Goal: Use online tool/utility: Use online tool/utility

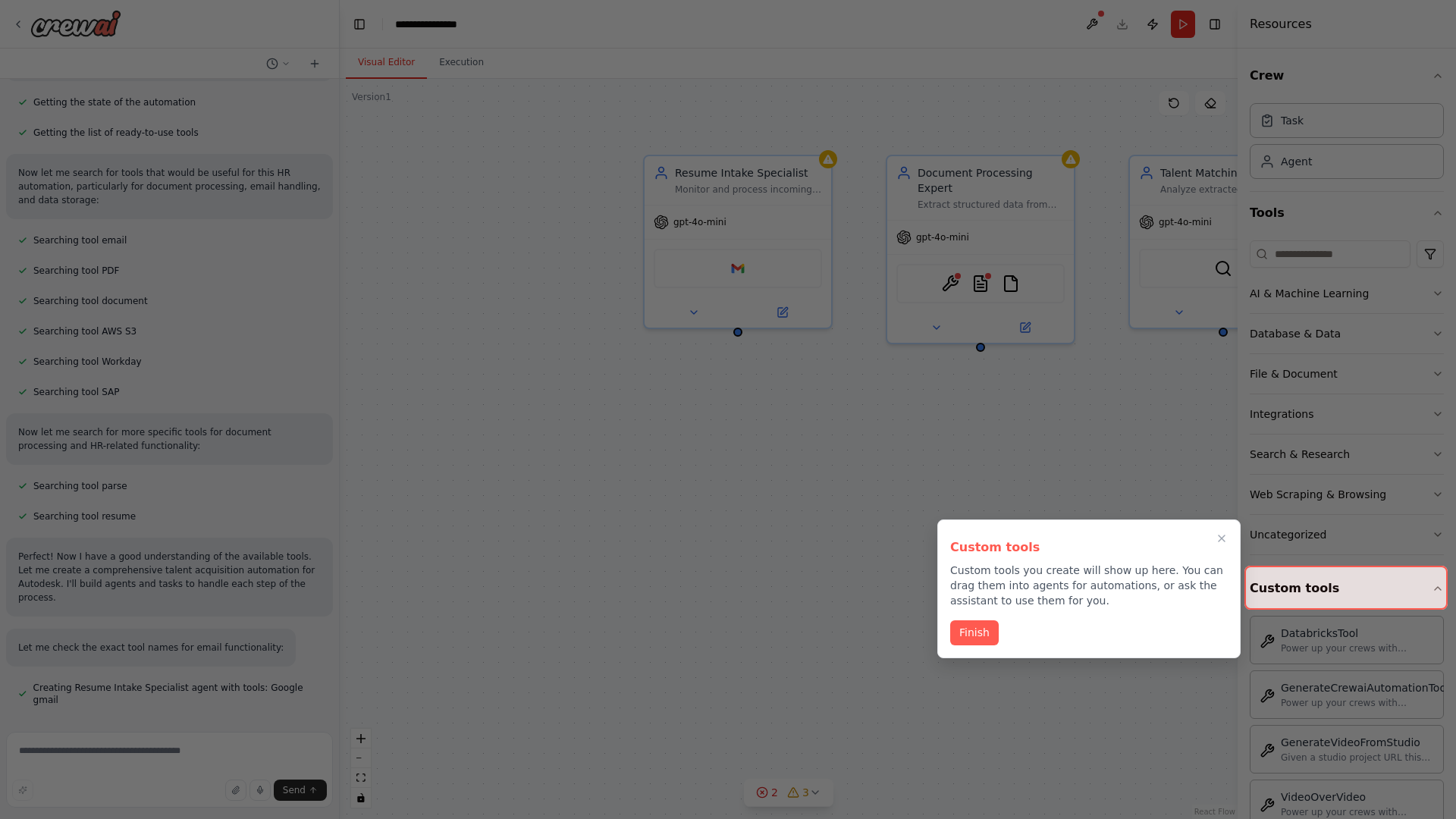
scroll to position [395, 0]
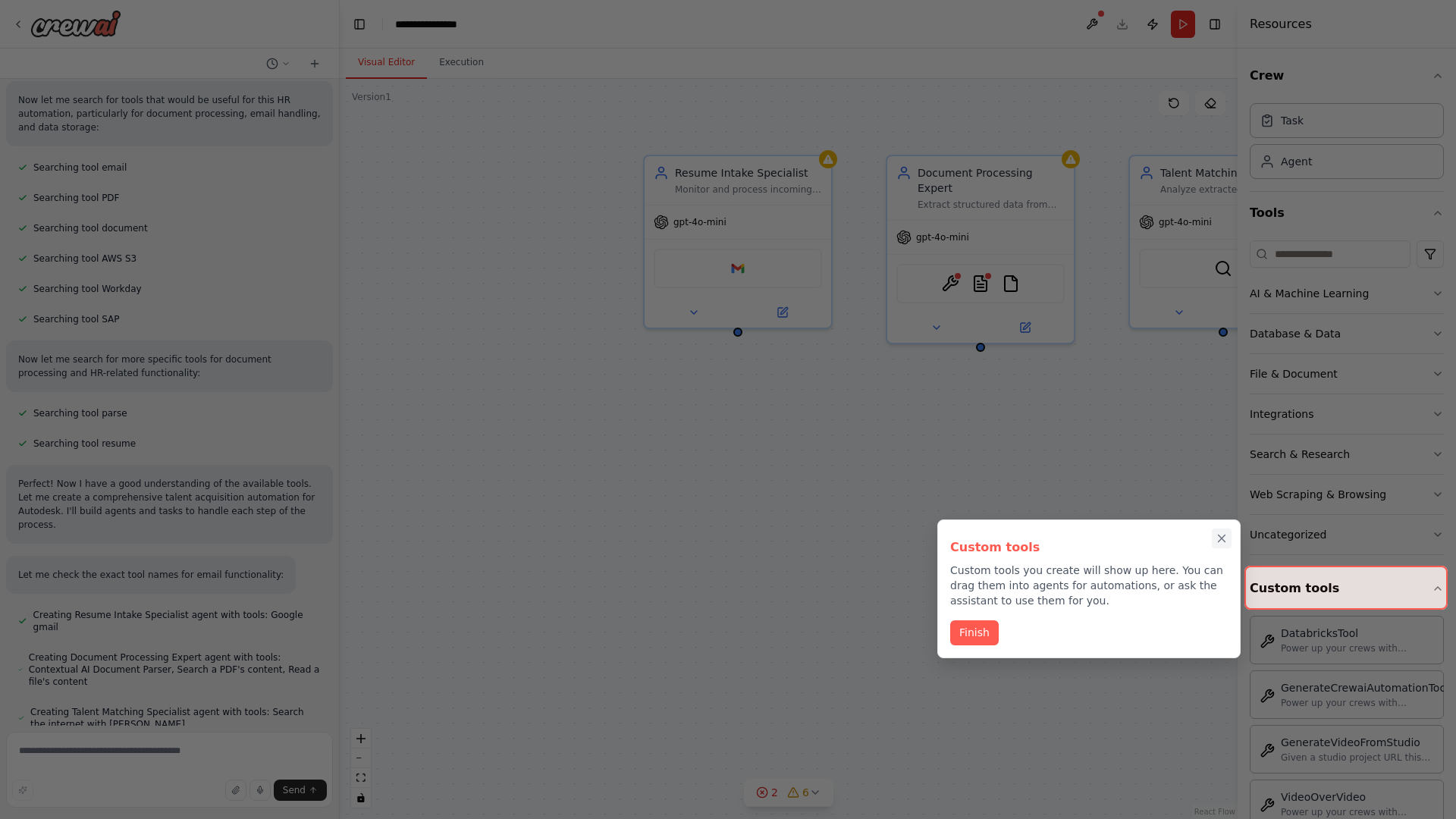
click at [1222, 539] on icon "Close walkthrough" at bounding box center [1222, 539] width 7 height 7
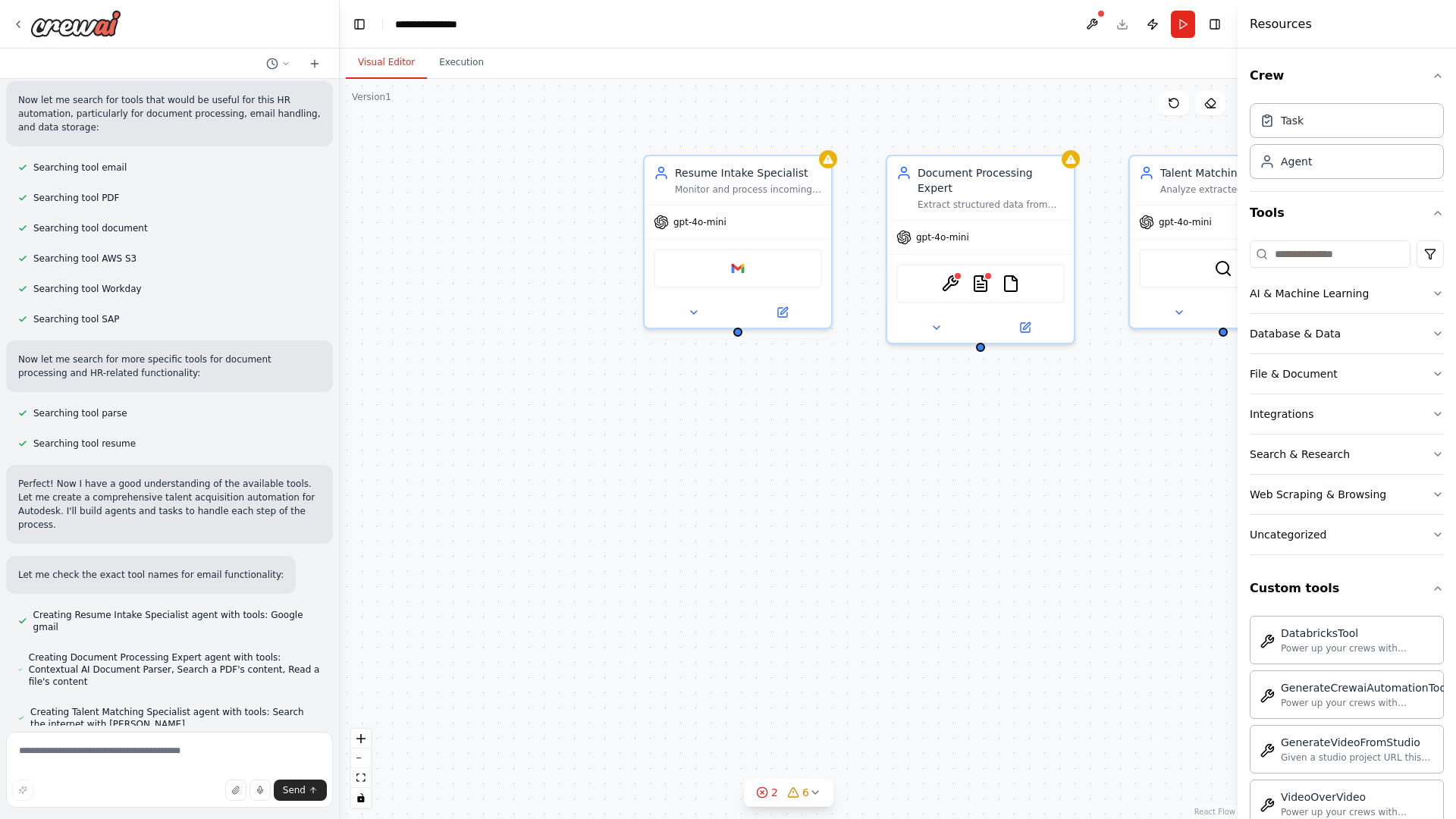
scroll to position [480, 0]
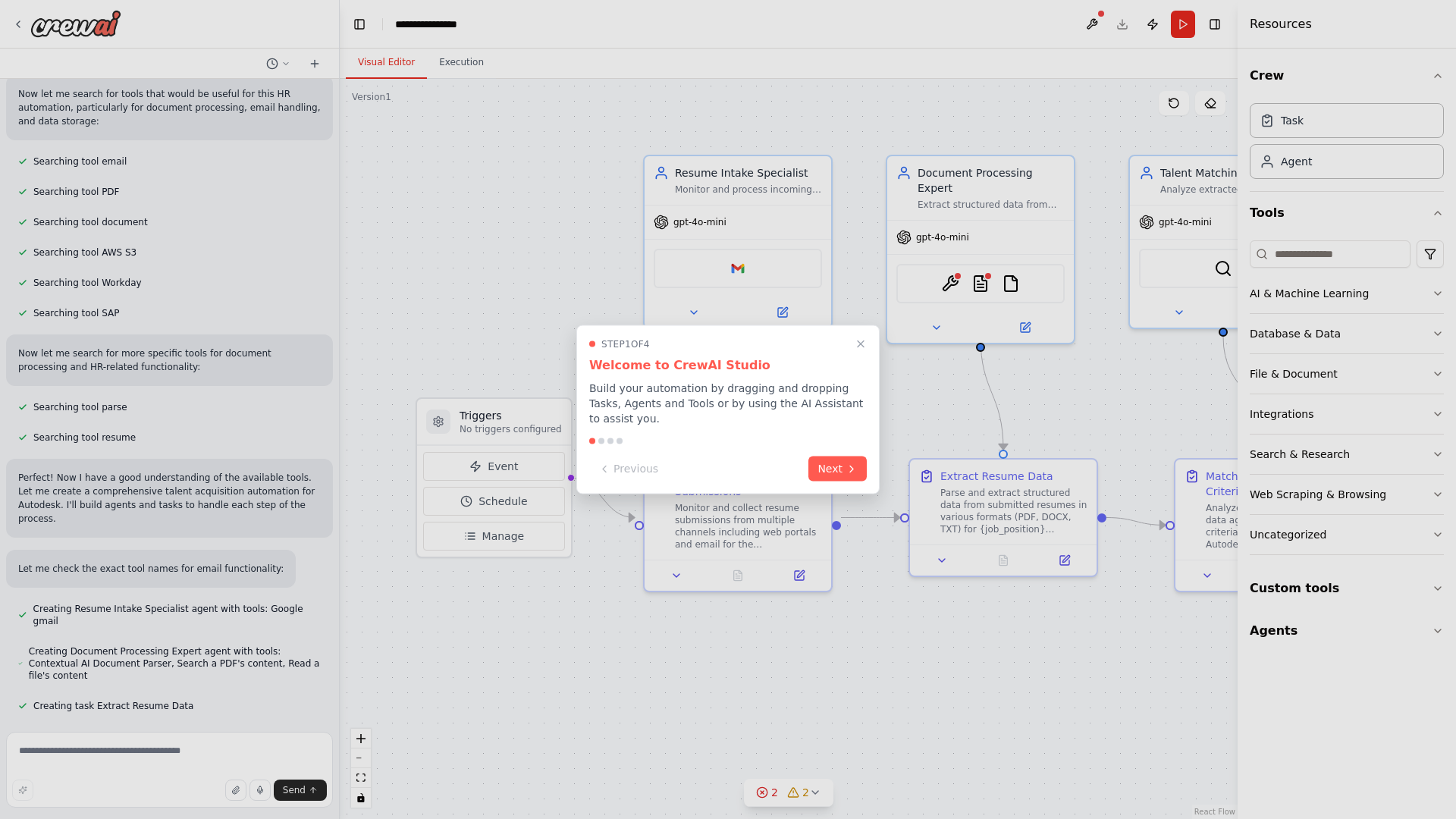
scroll to position [474, 0]
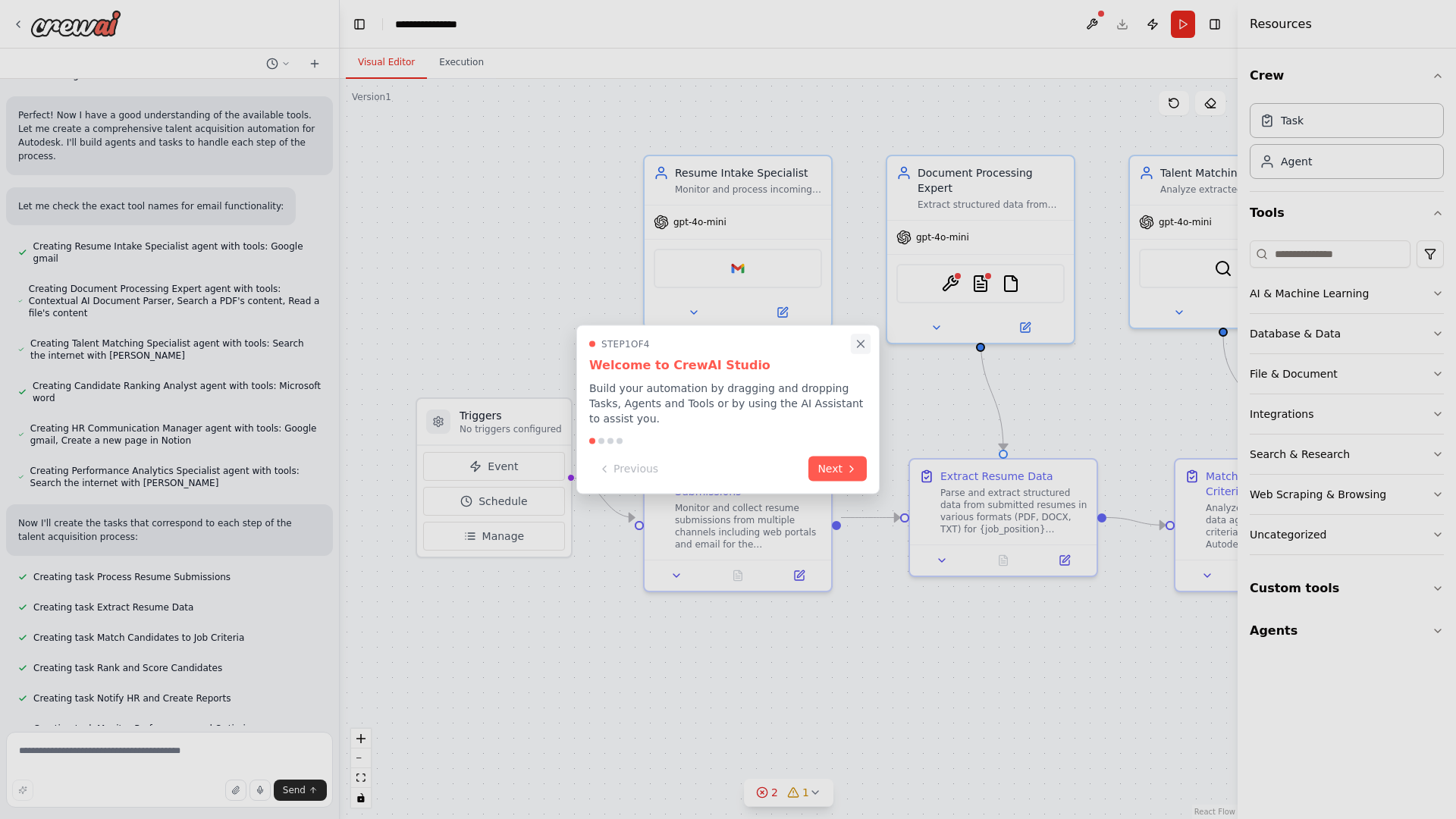
click at [861, 347] on icon "Close walkthrough" at bounding box center [861, 343] width 7 height 7
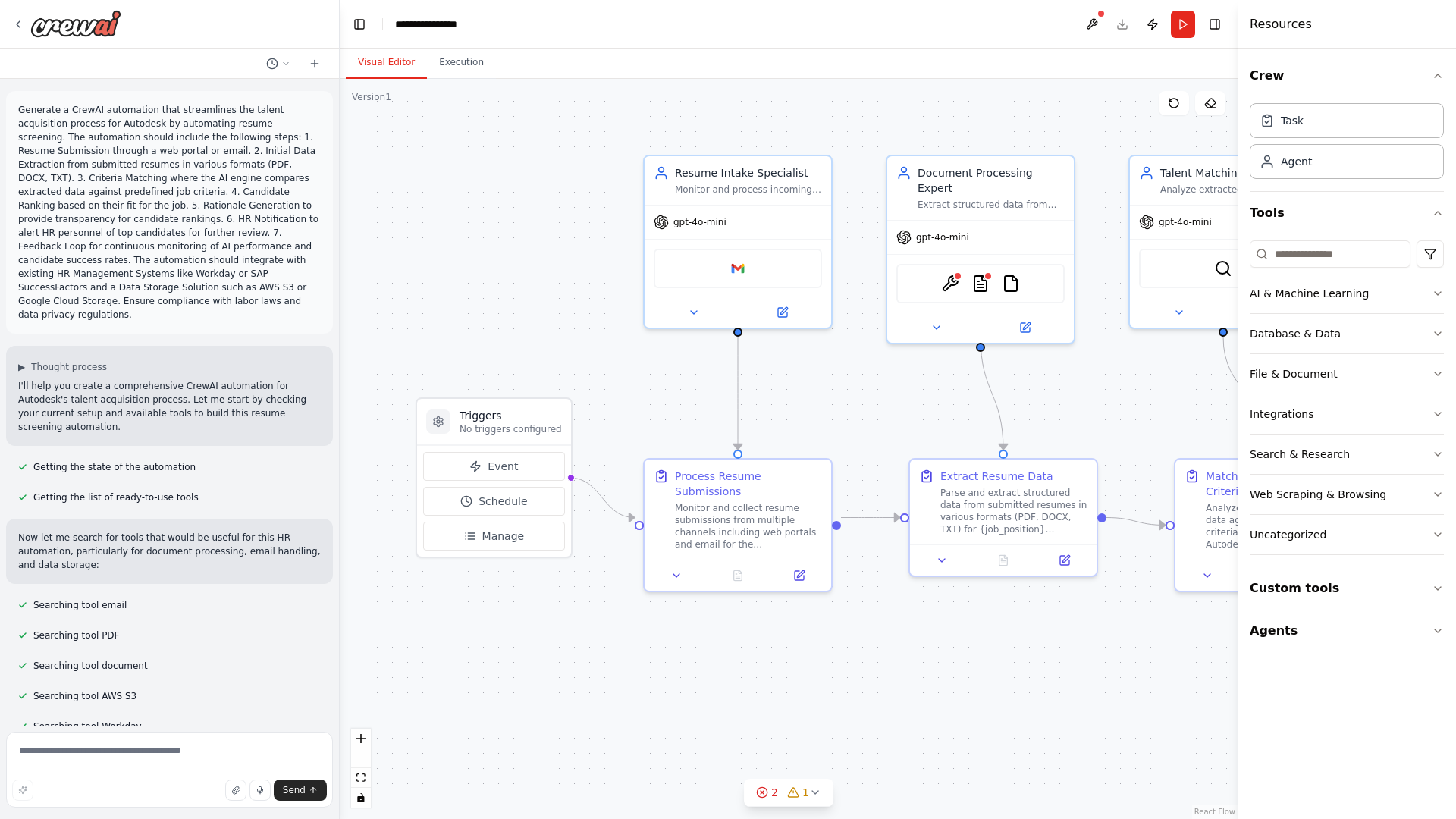
click at [21, 107] on p "Generate a CrewAI automation that streamlines the talent acquisition process fo…" at bounding box center [169, 212] width 303 height 218
click at [447, 167] on div ".deletable-edge-delete-btn { width: 20px; height: 20px; border: 0px solid #ffff…" at bounding box center [789, 449] width 898 height 740
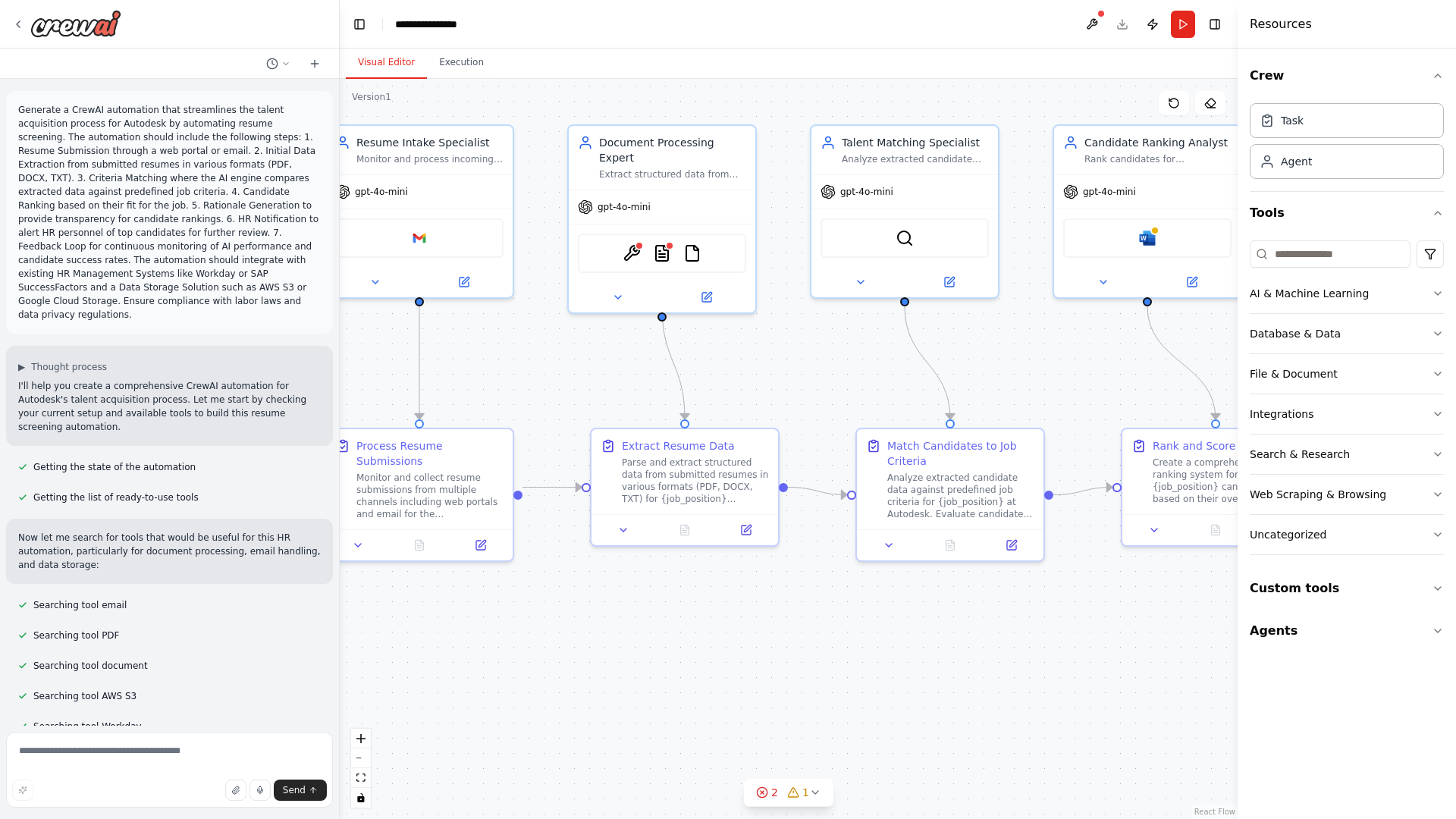
drag, startPoint x: 601, startPoint y: 681, endPoint x: 283, endPoint y: 650, distance: 319.5
click at [283, 650] on div "Generate a CrewAI automation that streamlines the talent acquisition process fo…" at bounding box center [728, 409] width 1456 height 819
drag, startPoint x: 283, startPoint y: 650, endPoint x: 500, endPoint y: 403, distance: 328.8
click at [500, 403] on div "Generate a CrewAI automation that streamlines the talent acquisition process fo…" at bounding box center [728, 409] width 1456 height 819
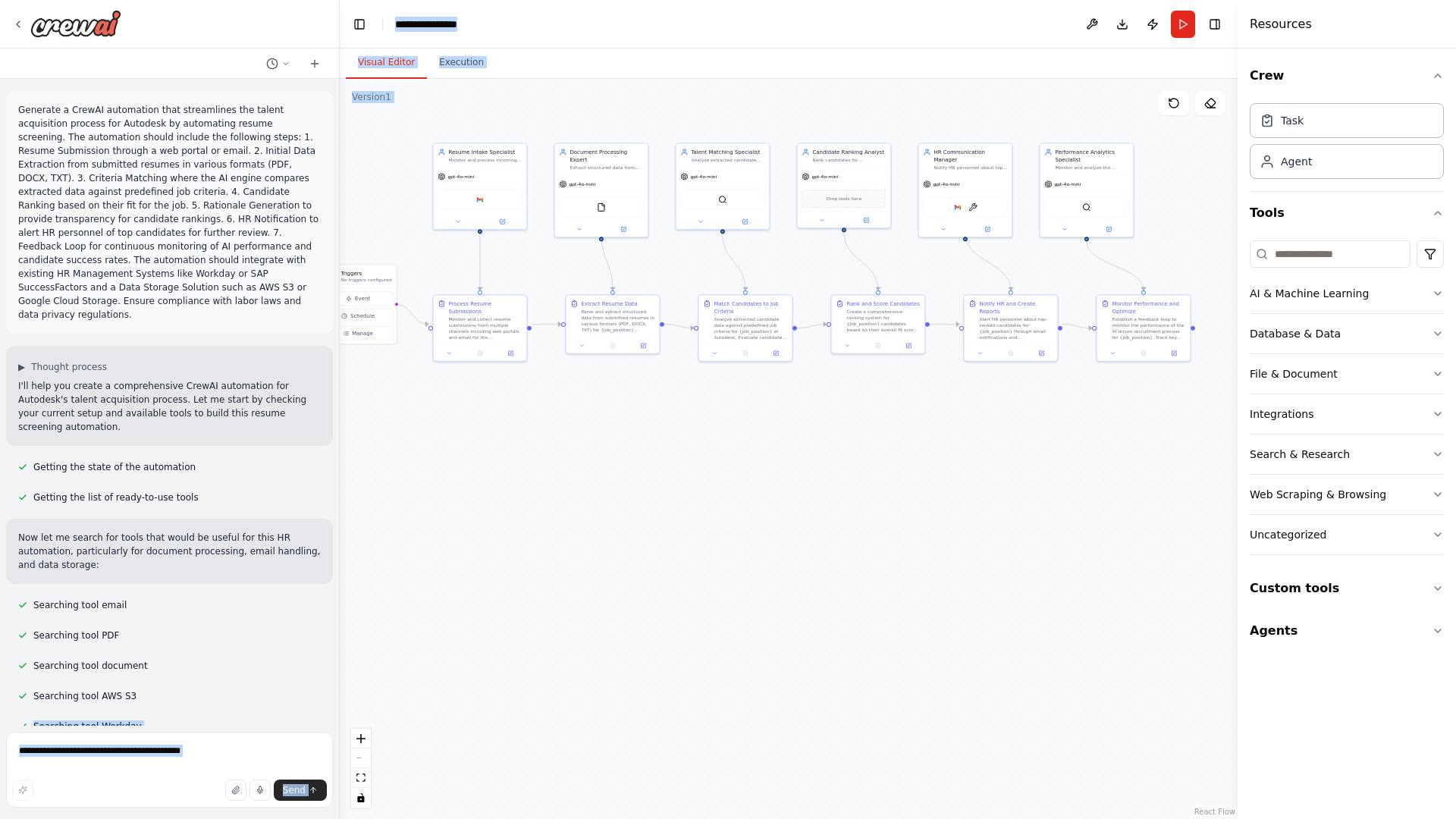
drag, startPoint x: 585, startPoint y: 625, endPoint x: 430, endPoint y: 387, distance: 284.0
click at [430, 387] on div ".deletable-edge-delete-btn { width: 20px; height: 20px; border: 0px solid #ffff…" at bounding box center [789, 449] width 898 height 740
